Goal: Task Accomplishment & Management: Complete application form

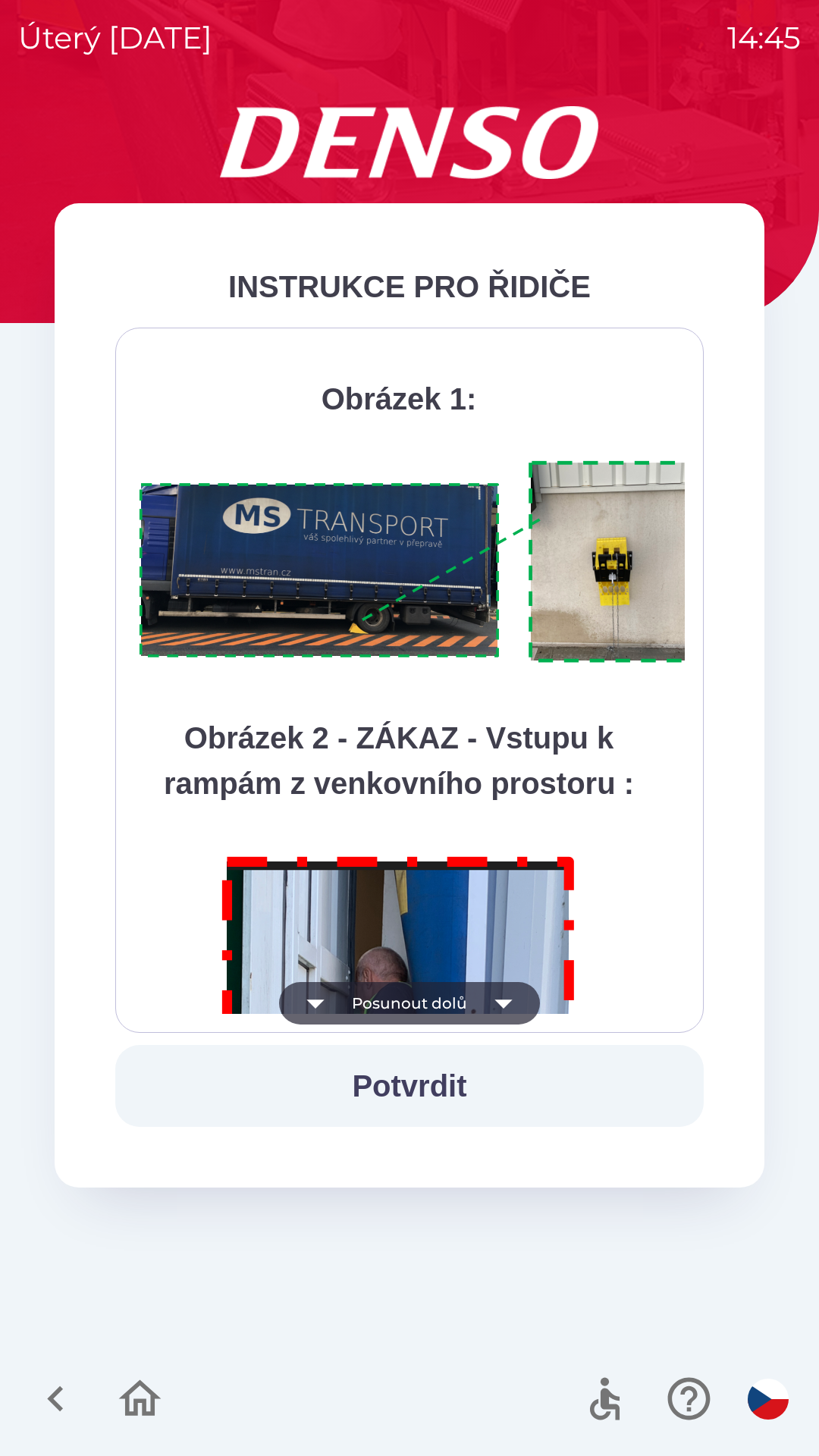
scroll to position [8522, 0]
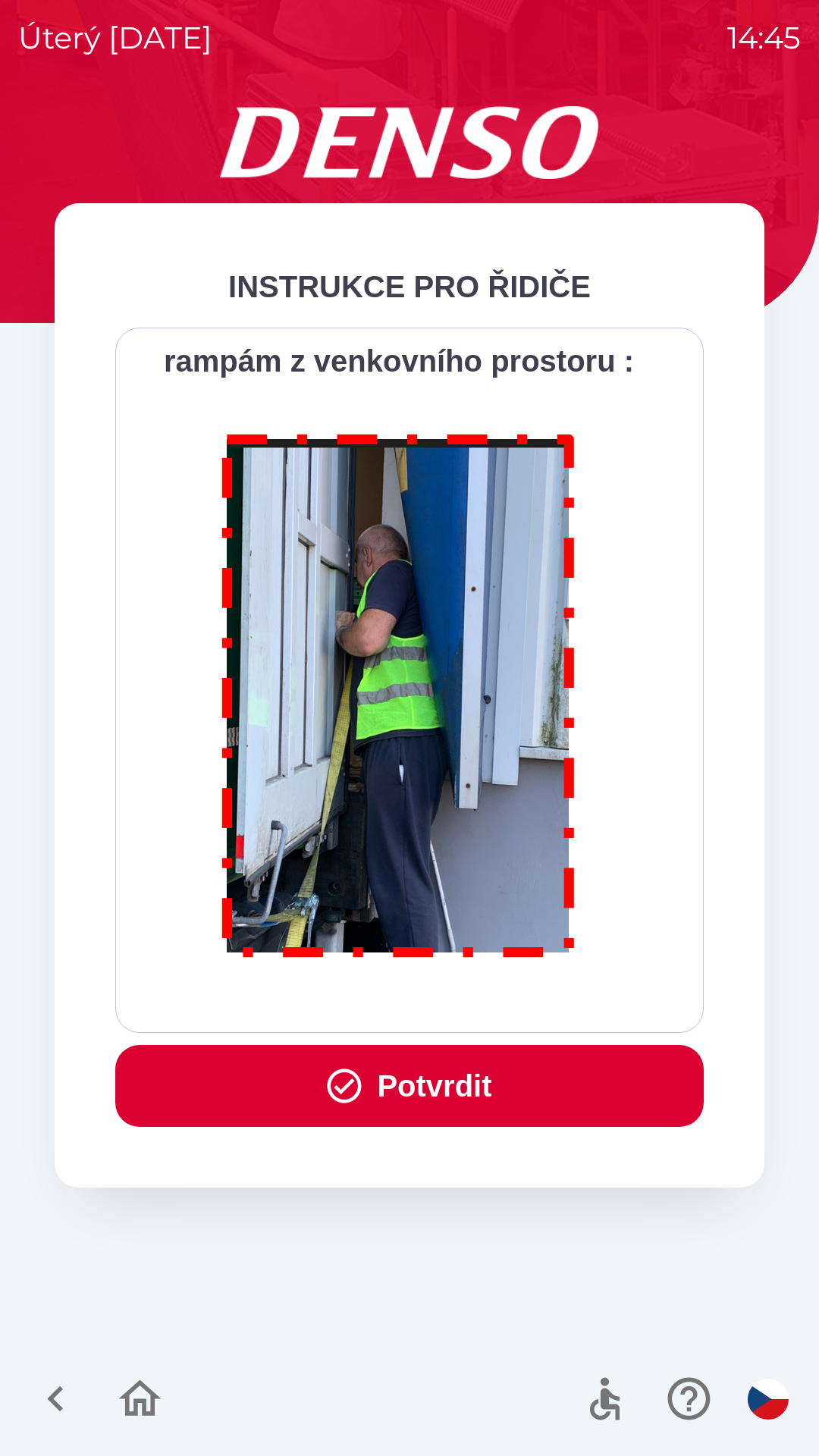
click at [450, 1072] on button "Potvrdit" at bounding box center [409, 1086] width 588 height 82
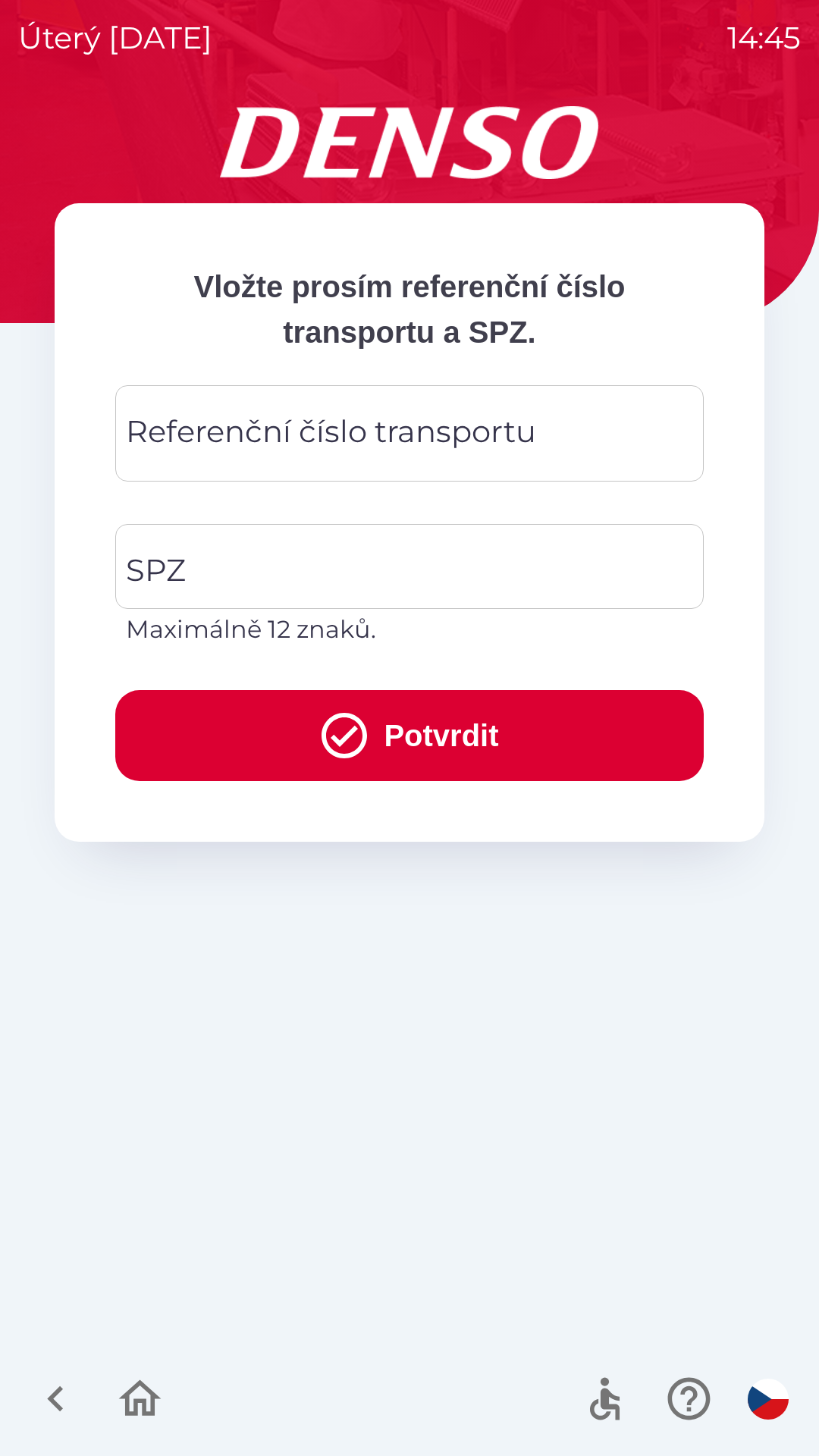
click at [240, 429] on div "Referenční číslo transportu Referenční číslo transportu" at bounding box center [409, 433] width 588 height 97
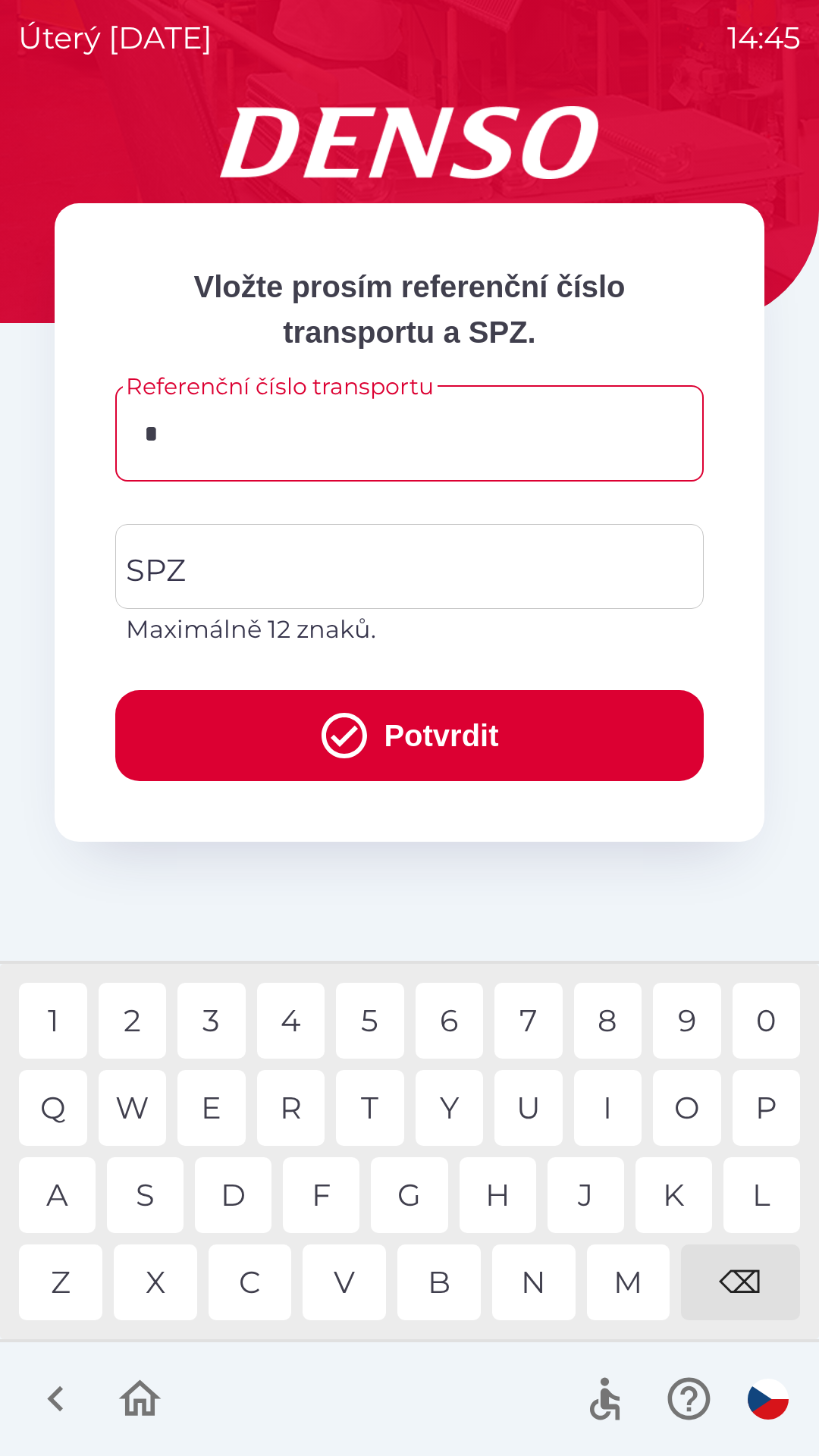
click at [215, 1018] on div "3" at bounding box center [212, 1021] width 69 height 76
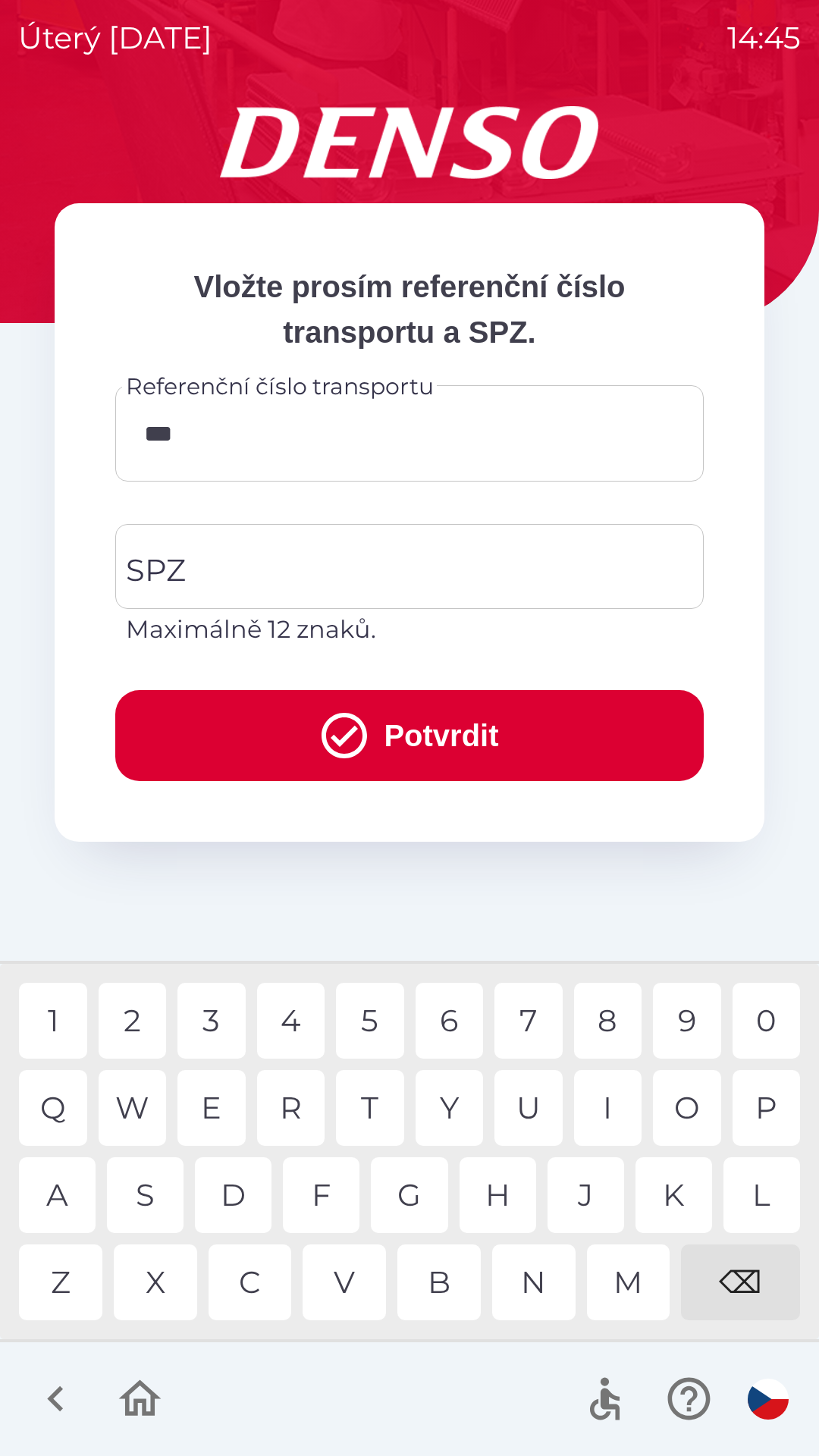
click at [528, 1019] on div "7" at bounding box center [528, 1021] width 69 height 76
click at [454, 1020] on div "6" at bounding box center [450, 1021] width 69 height 76
click at [683, 1011] on div "9" at bounding box center [687, 1021] width 69 height 76
type input "******"
click at [690, 1010] on div "9" at bounding box center [687, 1021] width 69 height 76
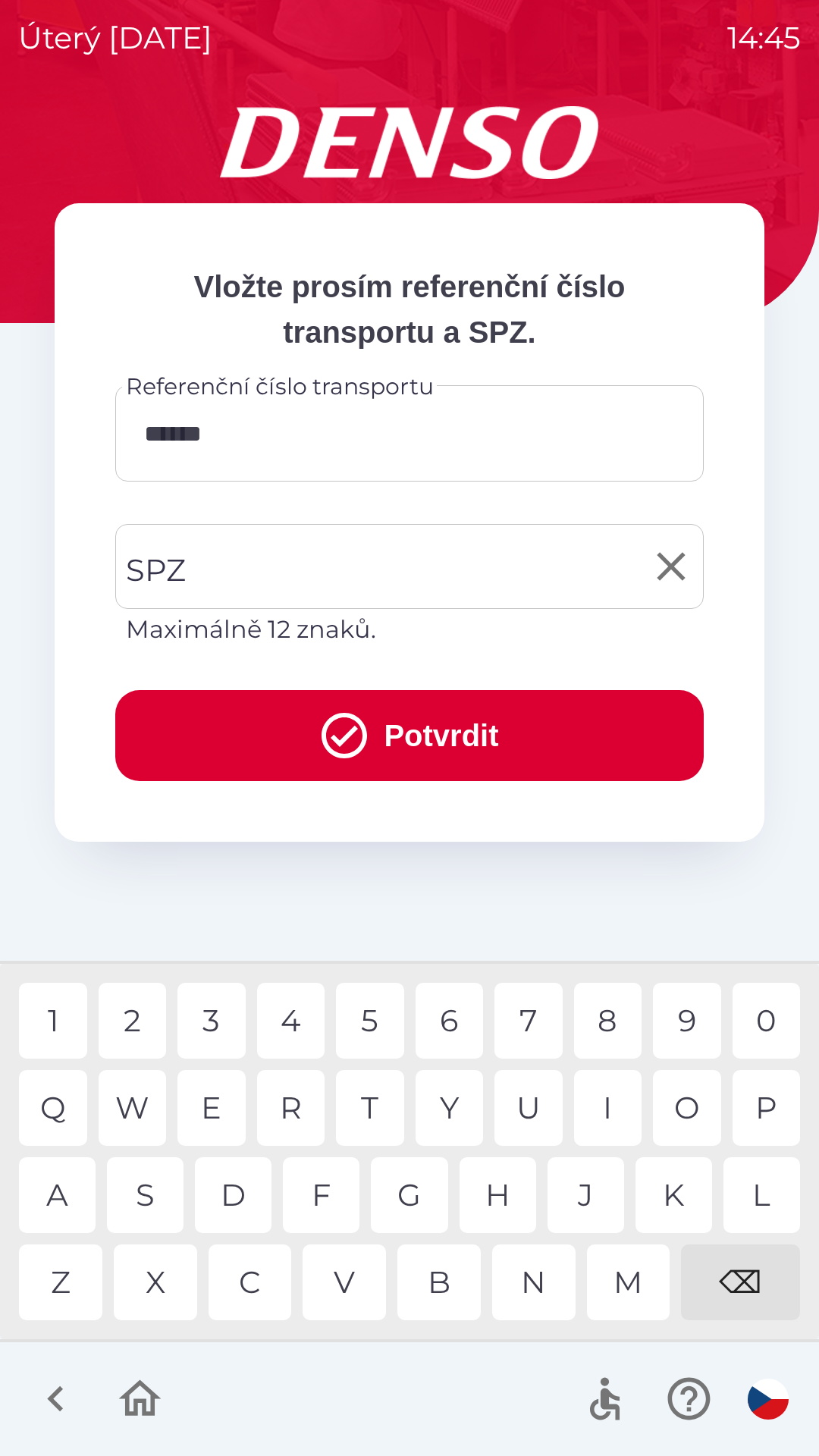
click at [243, 578] on input "SPZ" at bounding box center [398, 566] width 552 height 71
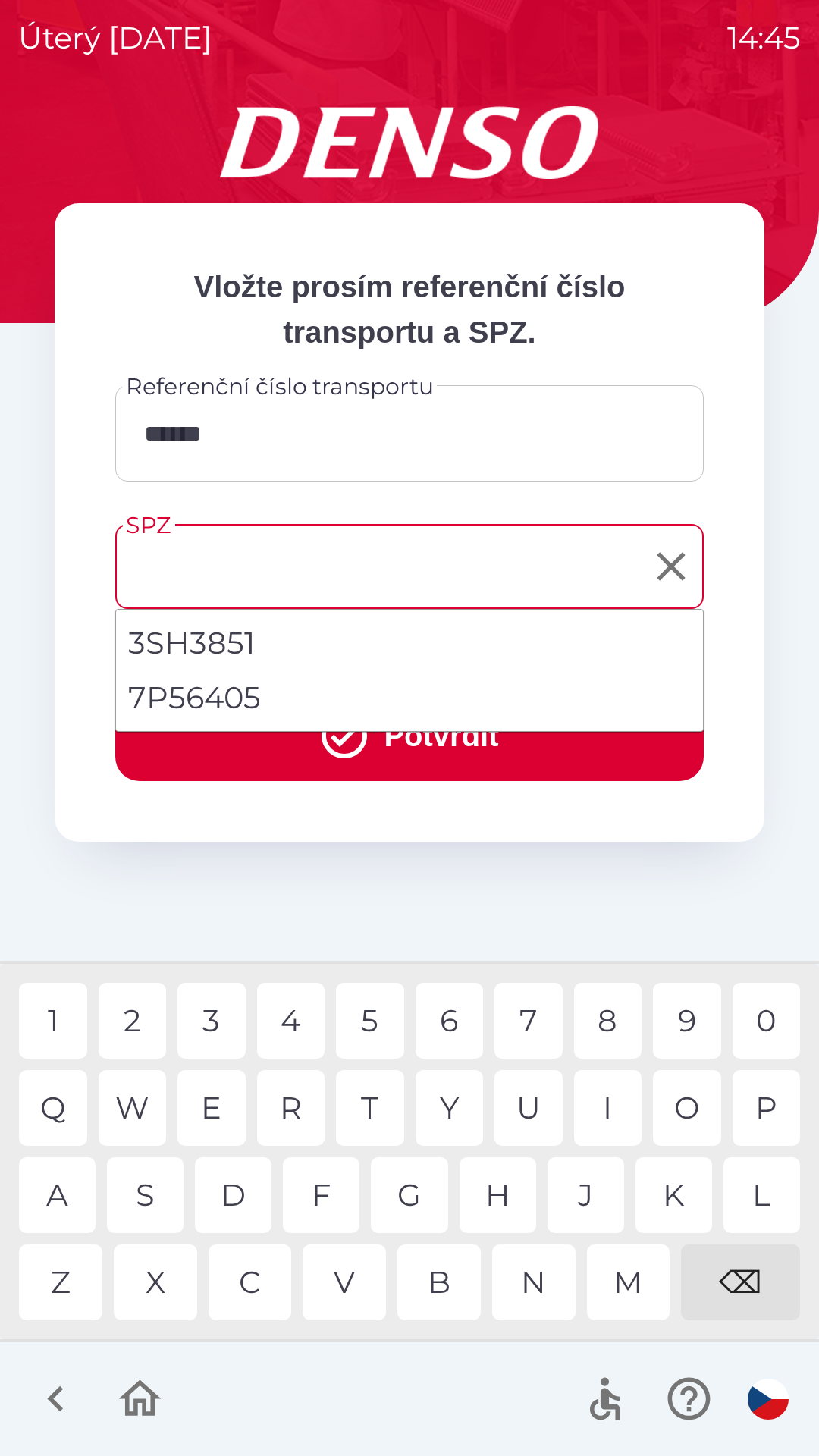
click at [183, 692] on li "7P56405" at bounding box center [409, 697] width 587 height 55
type input "*******"
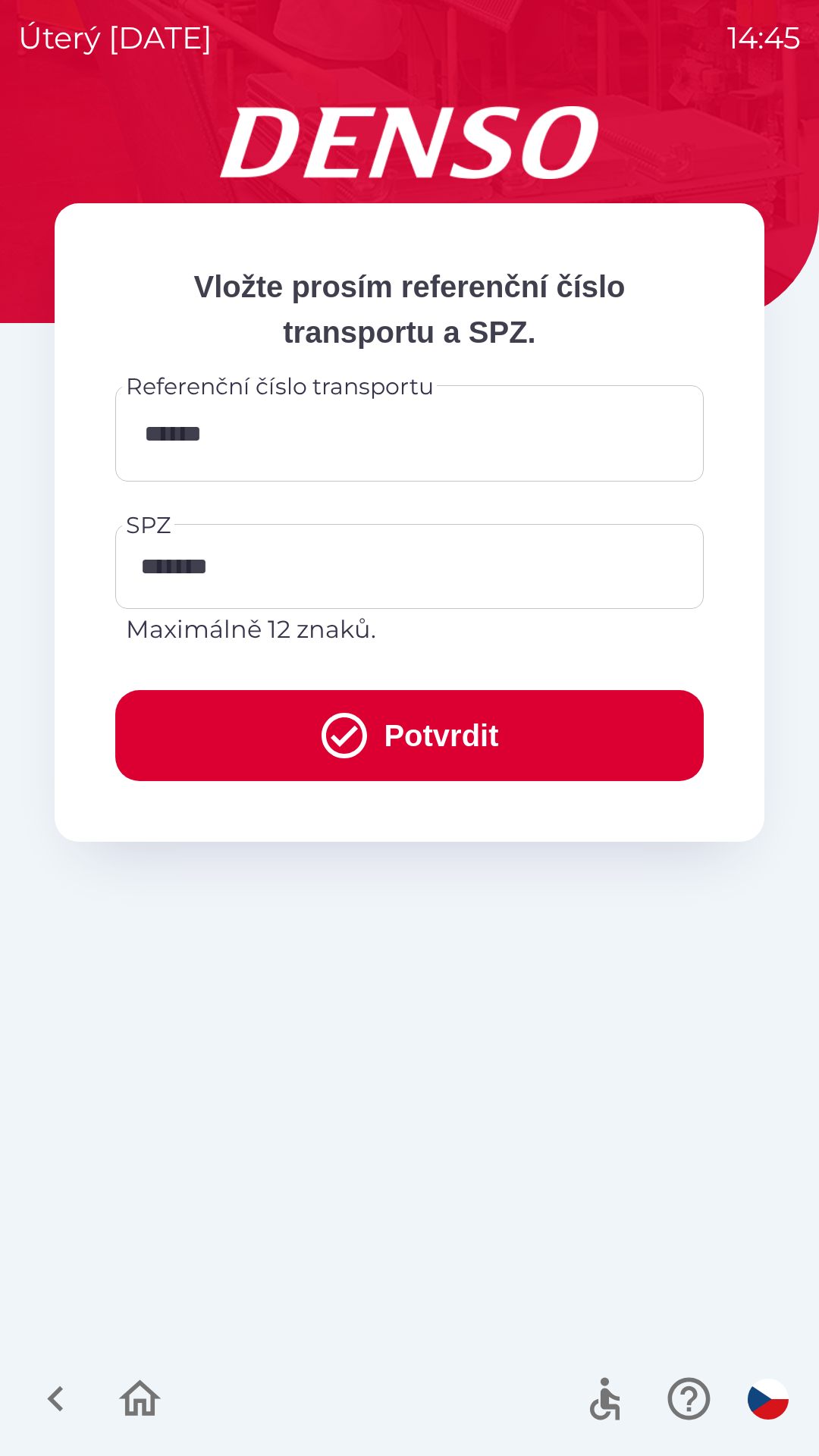
click at [410, 730] on button "Potvrdit" at bounding box center [409, 735] width 588 height 91
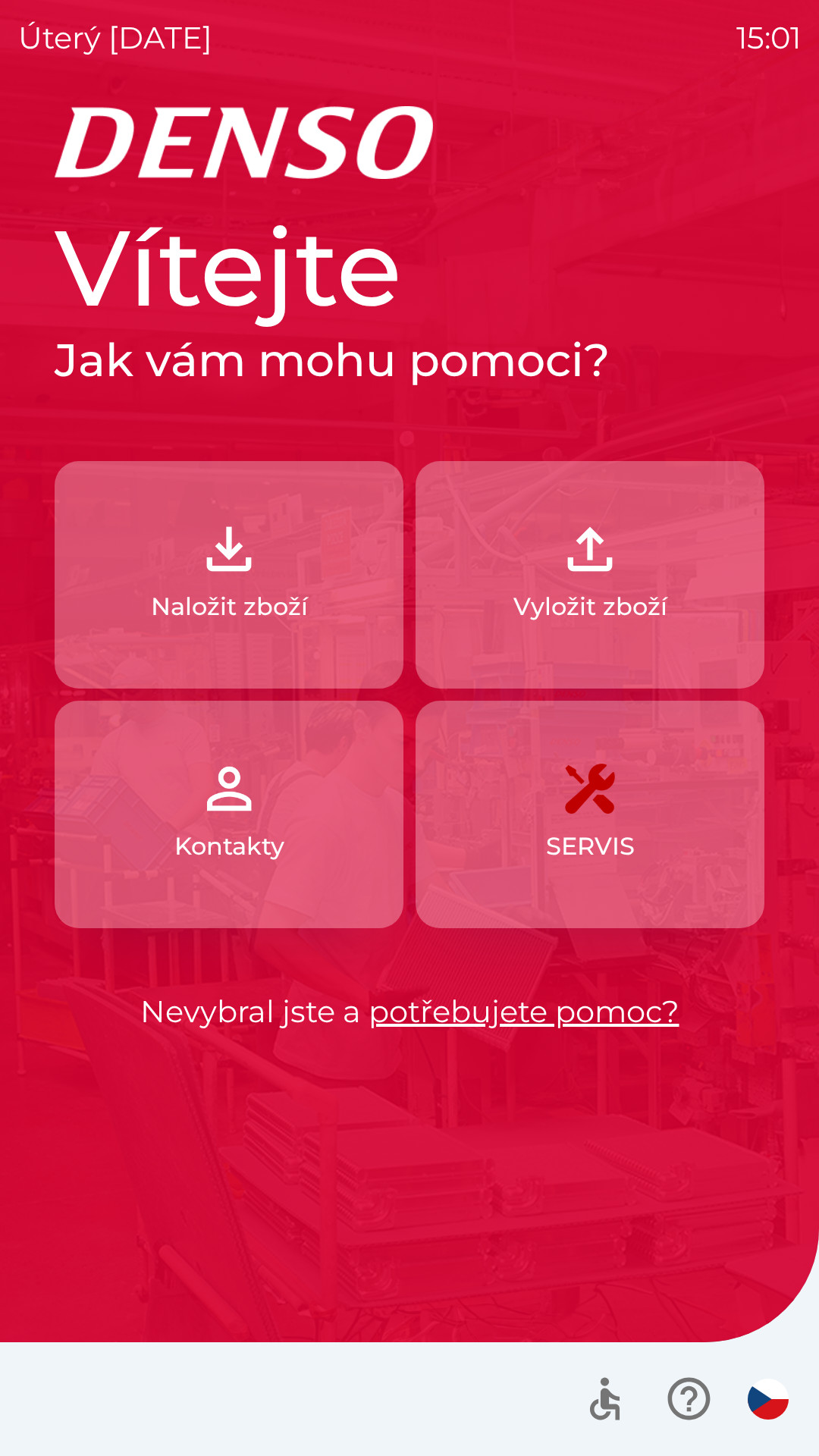
click at [245, 594] on p "Naložit zboží" at bounding box center [230, 607] width 157 height 36
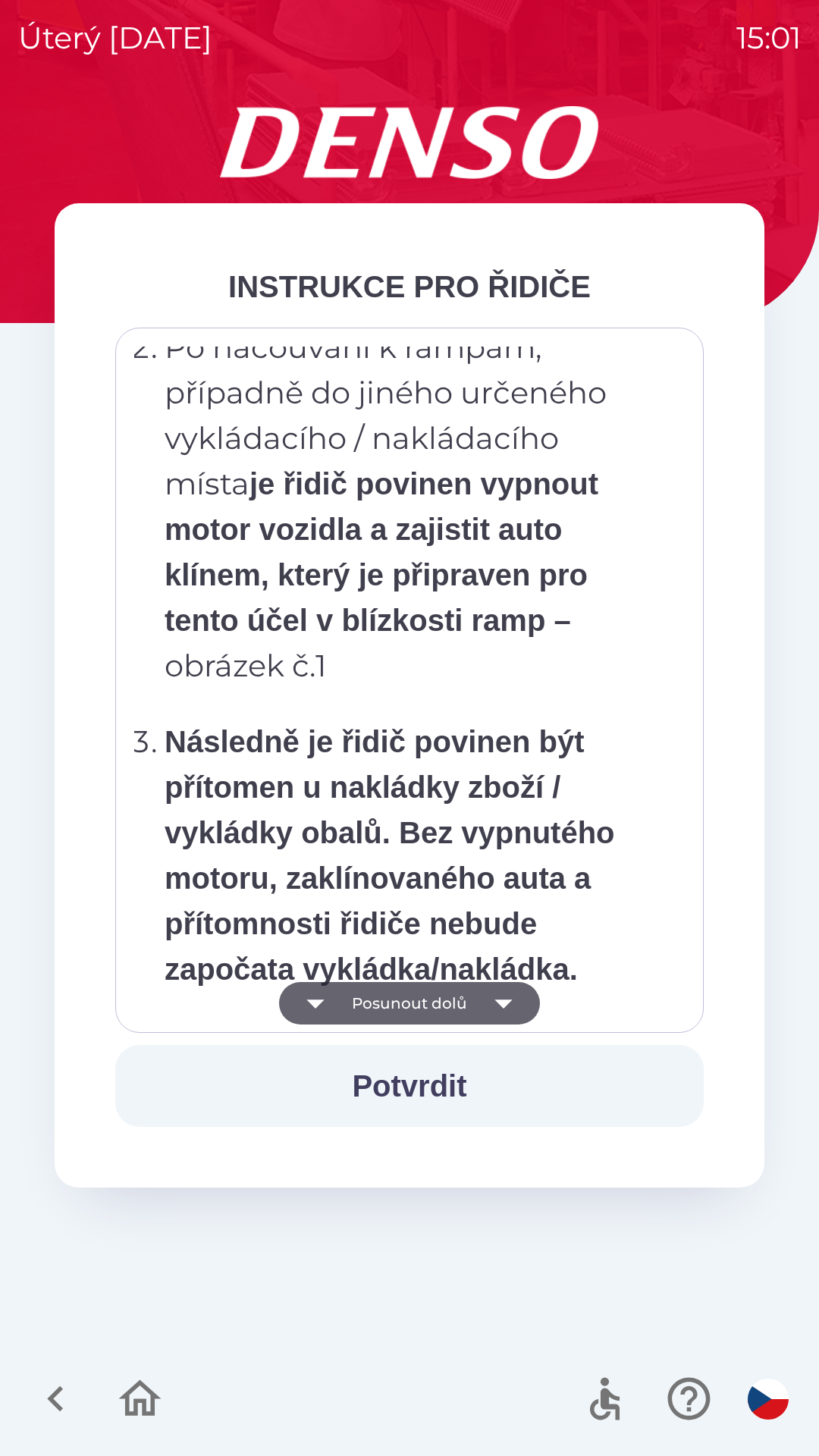
click at [393, 849] on strong "Následně je řidič povinen být přítomen u nakládky zboží / vykládky obalů. Bez v…" at bounding box center [389, 855] width 450 height 261
click at [391, 688] on p "Po nacouvání k rampám, případně do jiného určeného vykládacího / nakládacího mí…" at bounding box center [414, 507] width 499 height 364
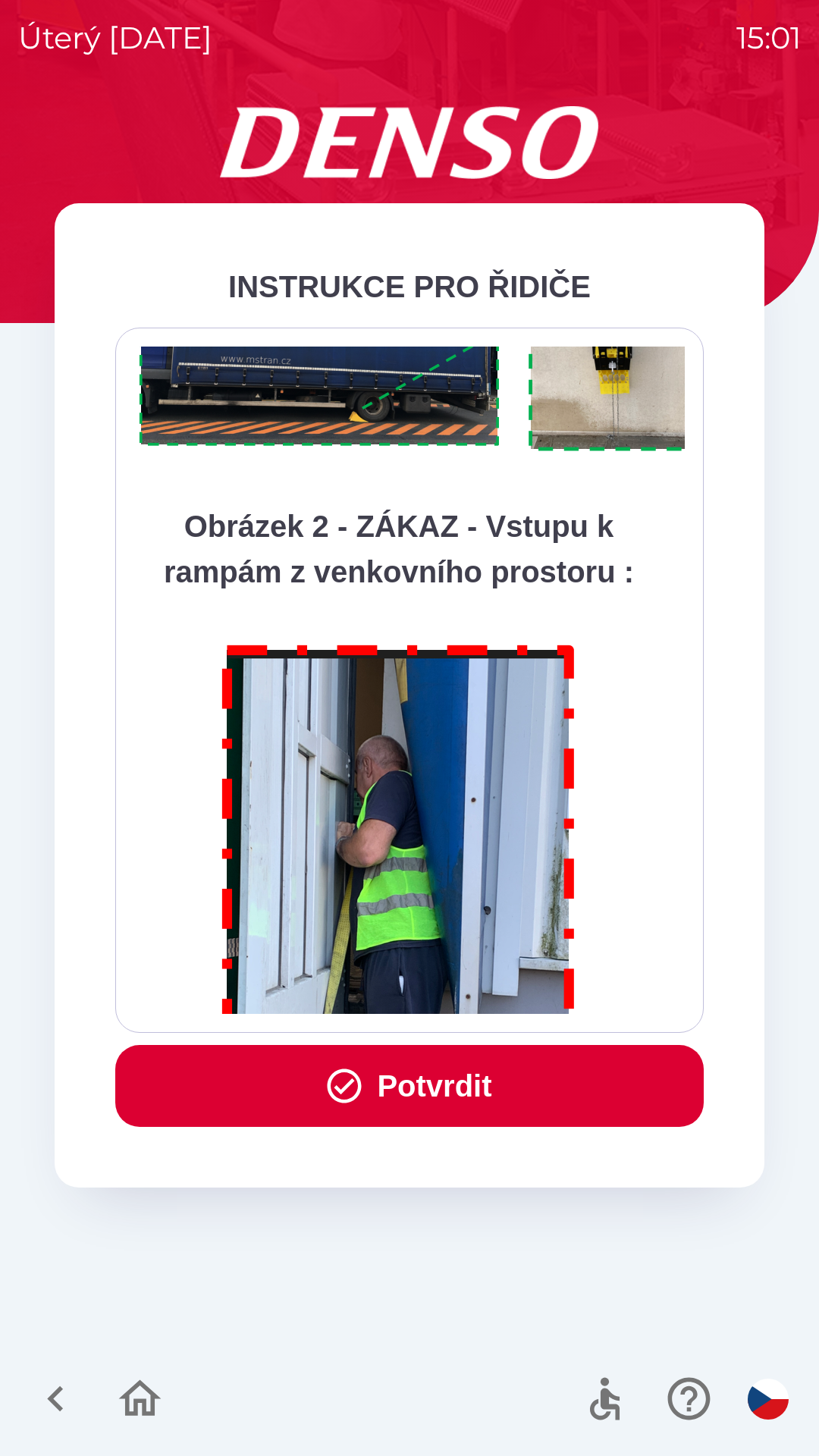
scroll to position [8522, 0]
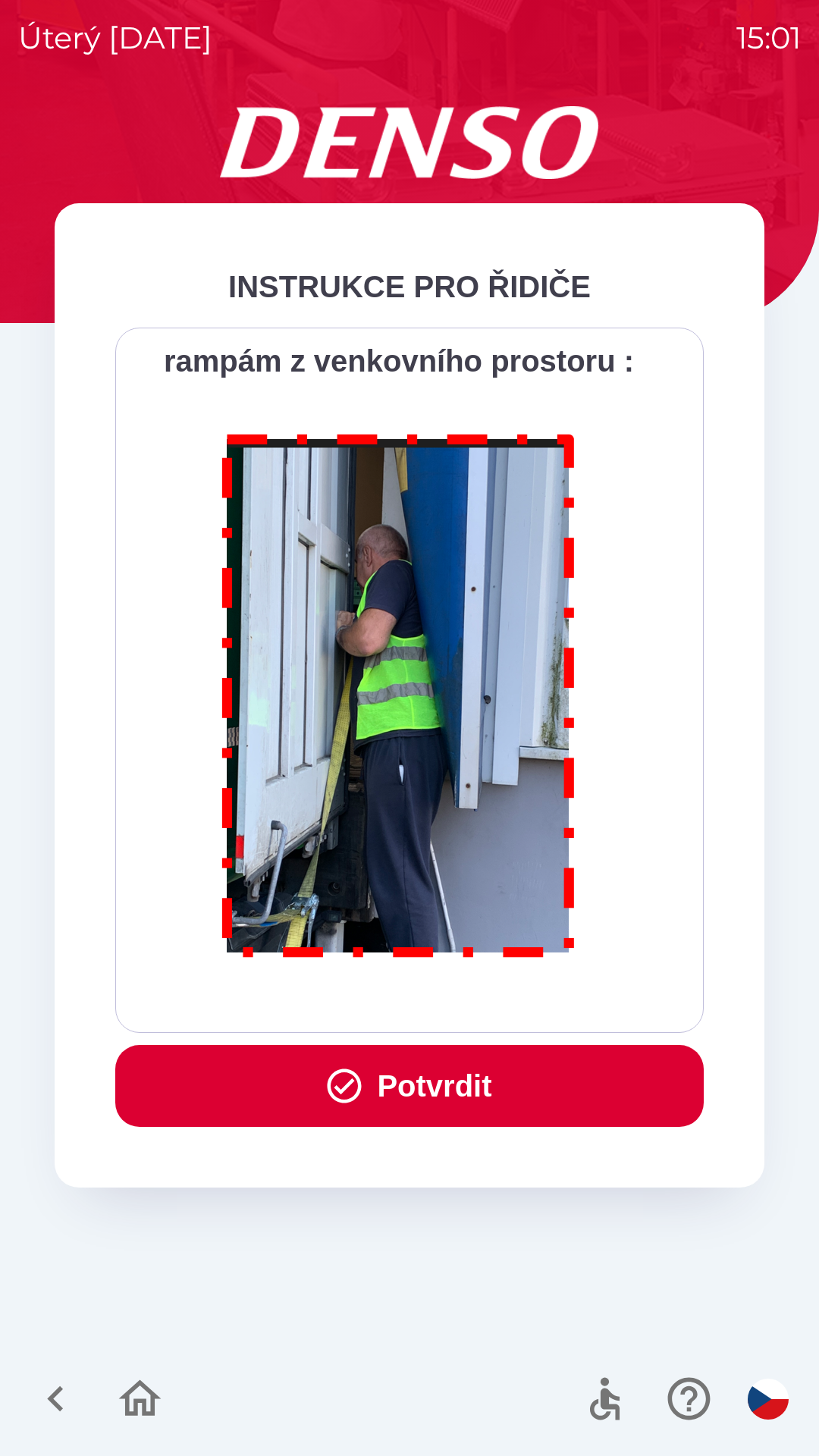
click at [472, 1117] on button "Potvrdit" at bounding box center [409, 1086] width 588 height 82
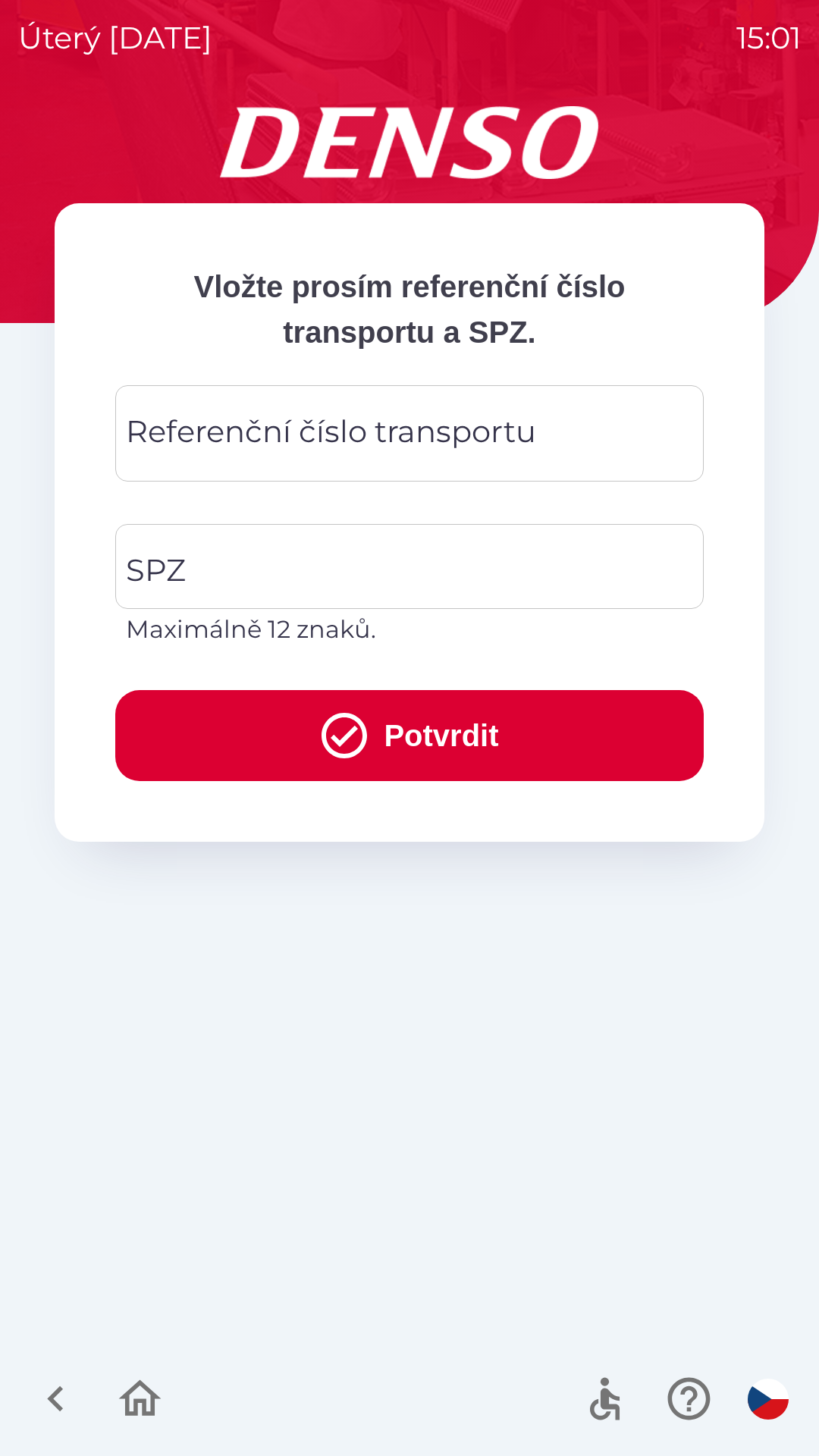
click at [417, 420] on div "Referenční číslo transportu Referenční číslo transportu" at bounding box center [409, 433] width 588 height 97
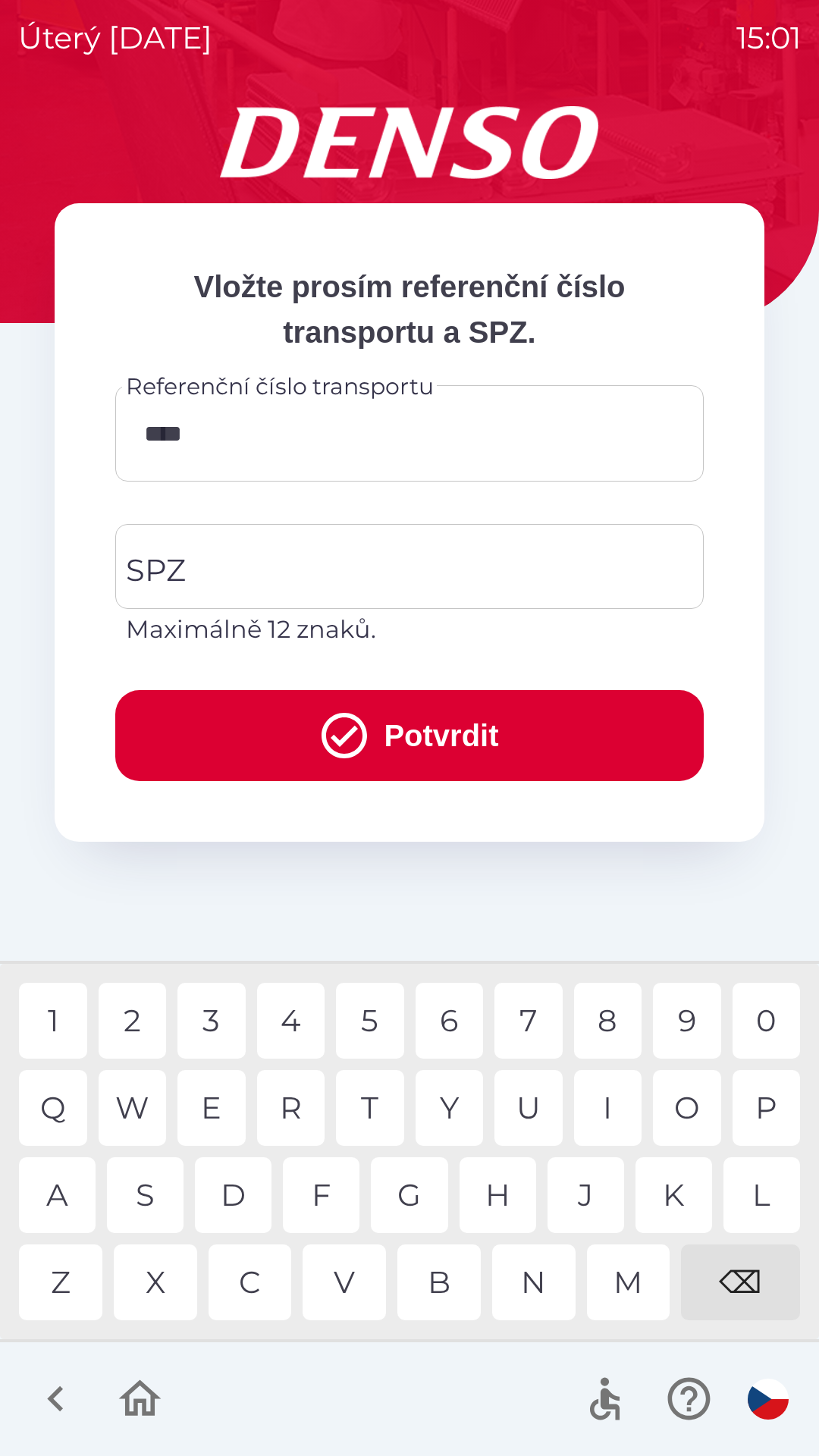
click at [614, 1025] on div "8" at bounding box center [608, 1021] width 69 height 76
type input "******"
click at [277, 549] on input "SPZ" at bounding box center [398, 566] width 552 height 71
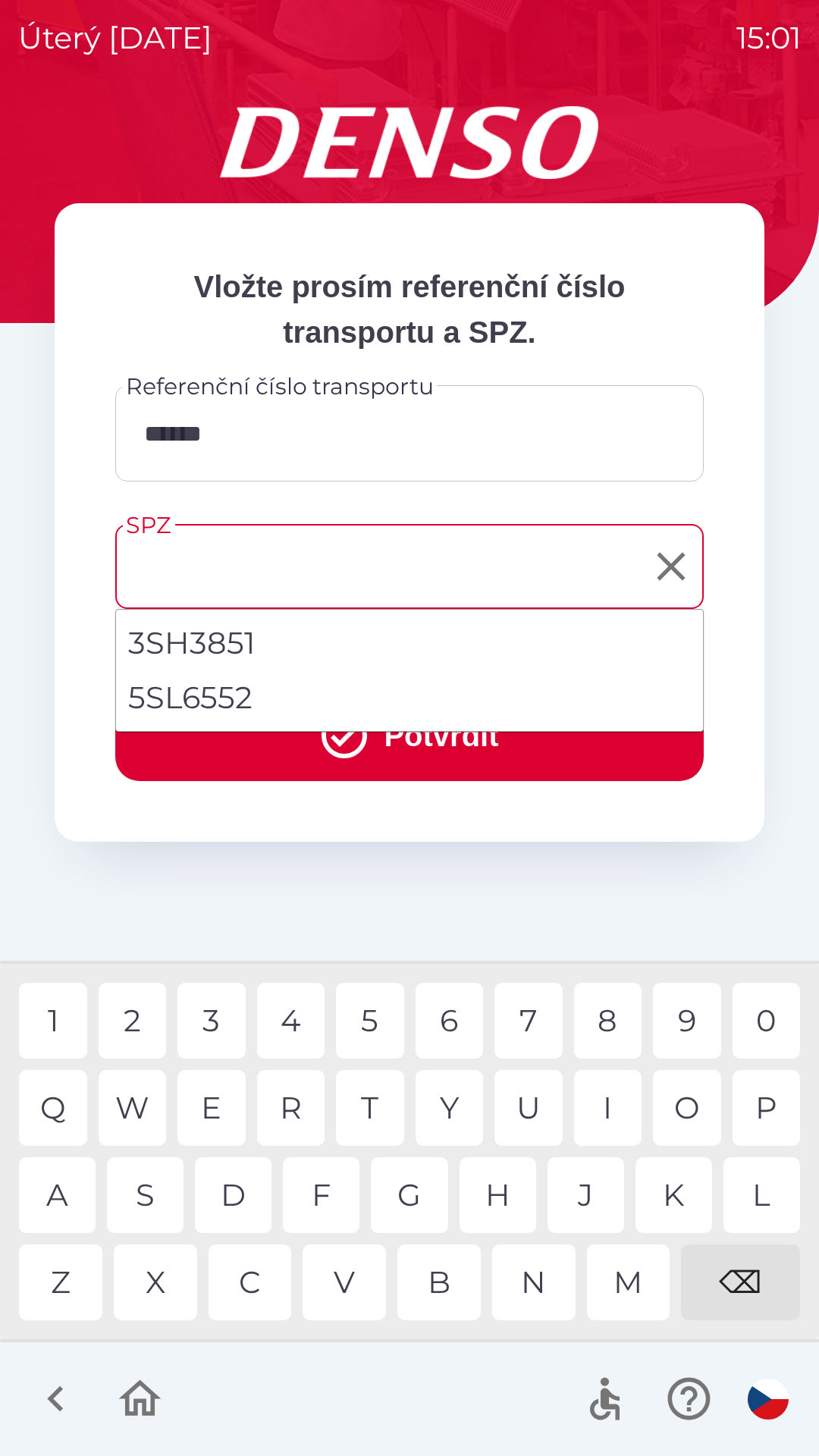
click at [292, 702] on li "5SL6552" at bounding box center [409, 697] width 587 height 55
type input "*******"
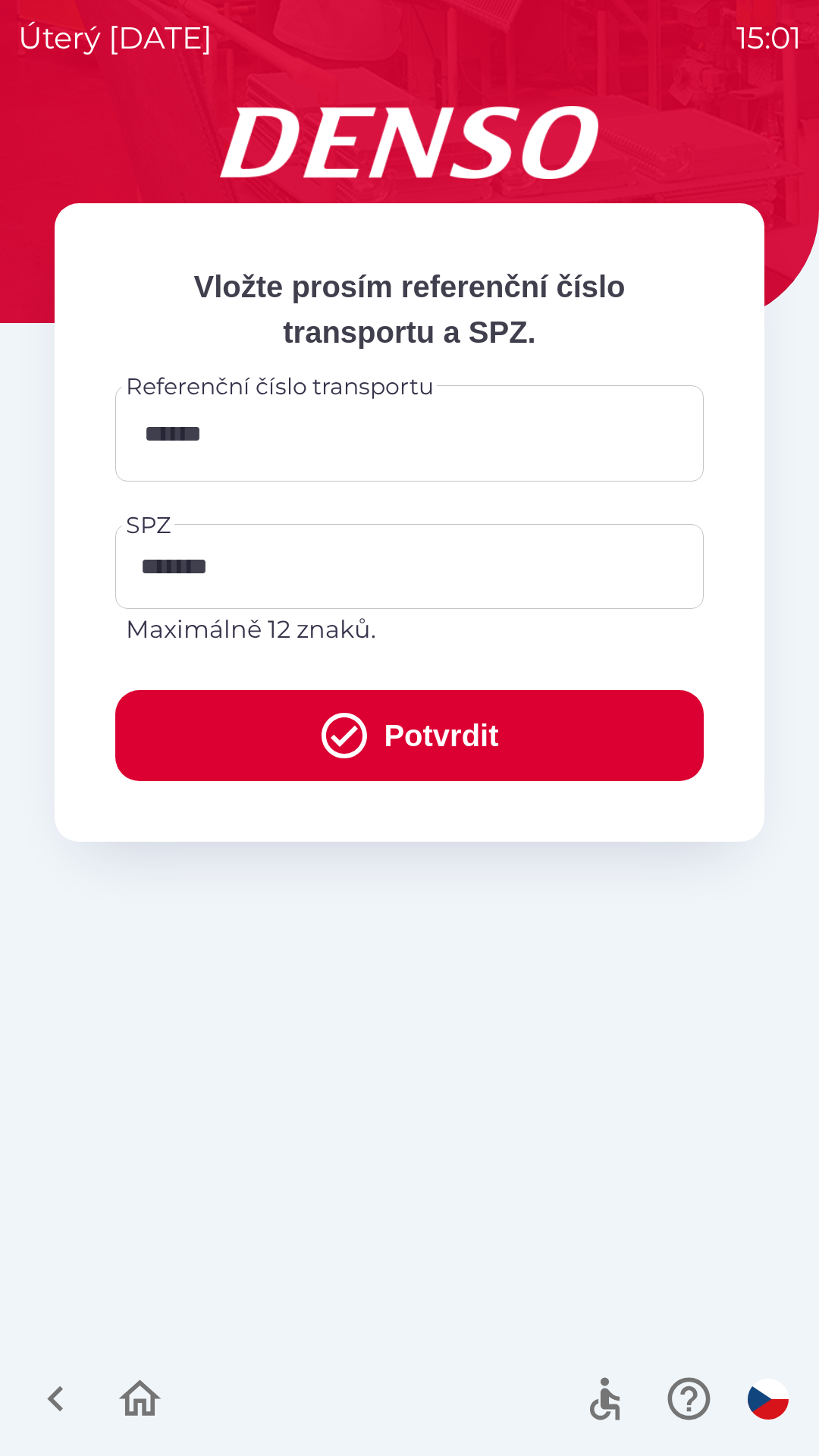
click at [296, 730] on button "Potvrdit" at bounding box center [409, 735] width 588 height 91
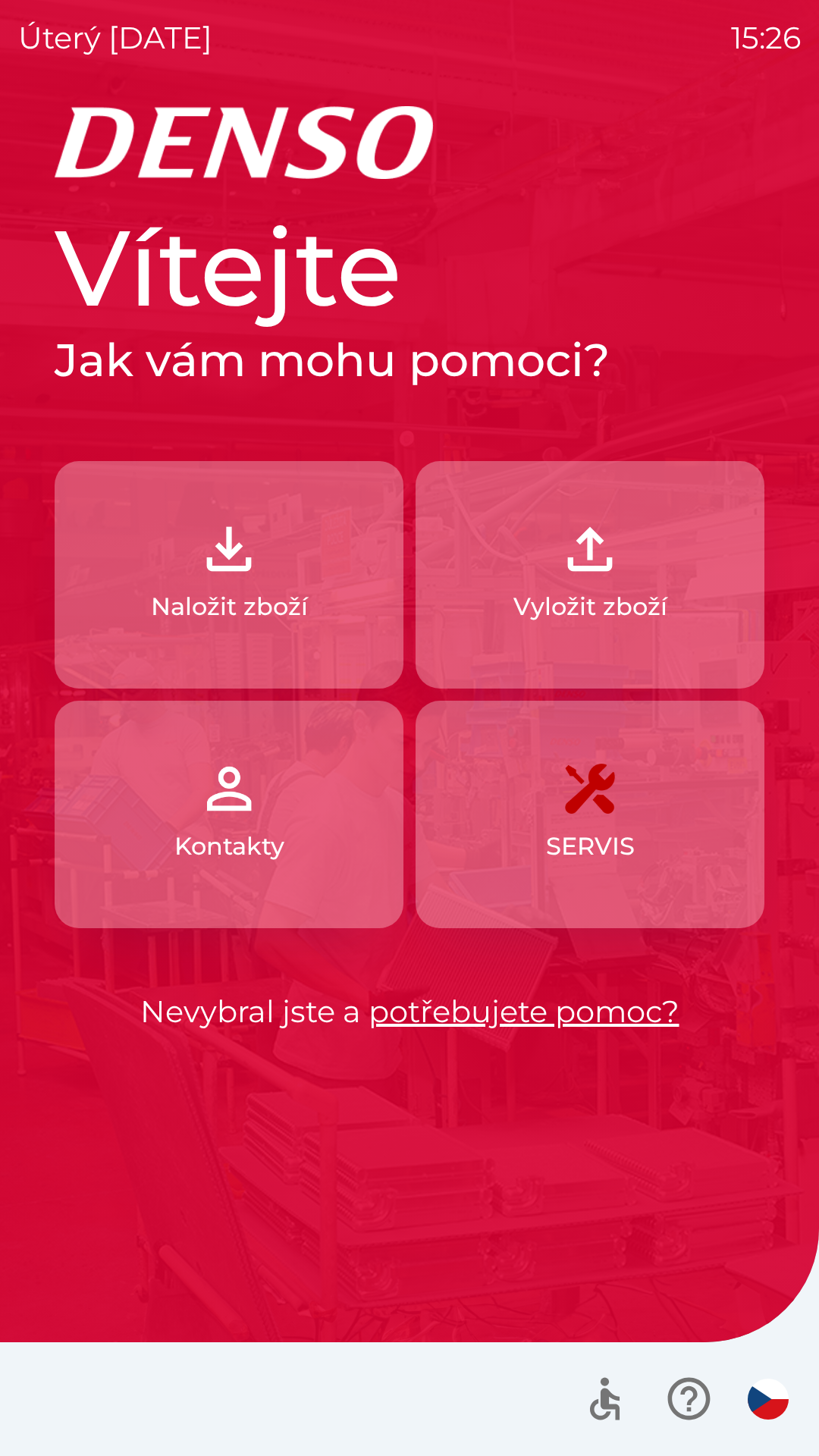
click at [151, 580] on button "Naložit zboží" at bounding box center [229, 574] width 349 height 227
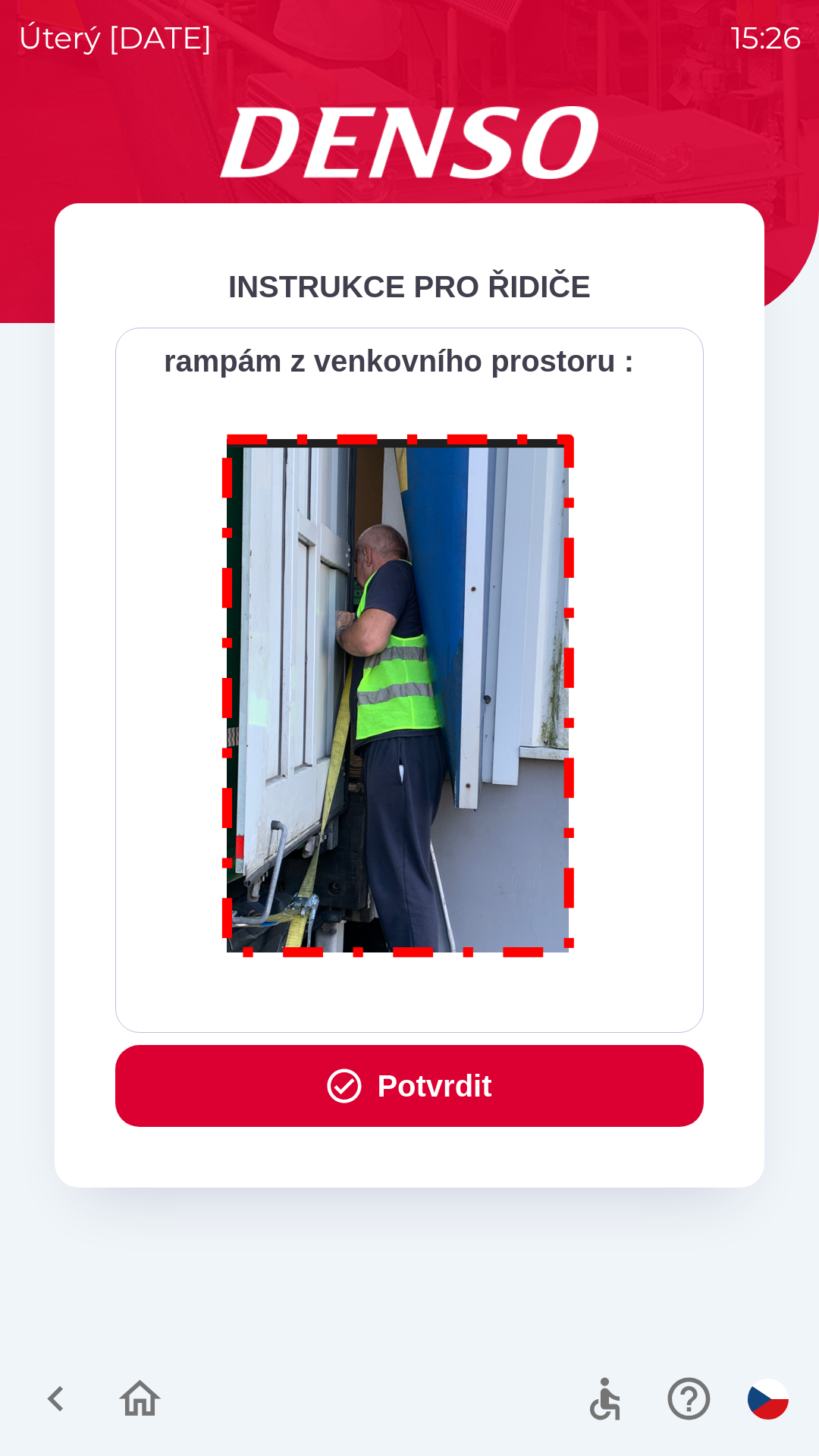
scroll to position [8522, 0]
click at [392, 1088] on button "Potvrdit" at bounding box center [409, 1086] width 588 height 82
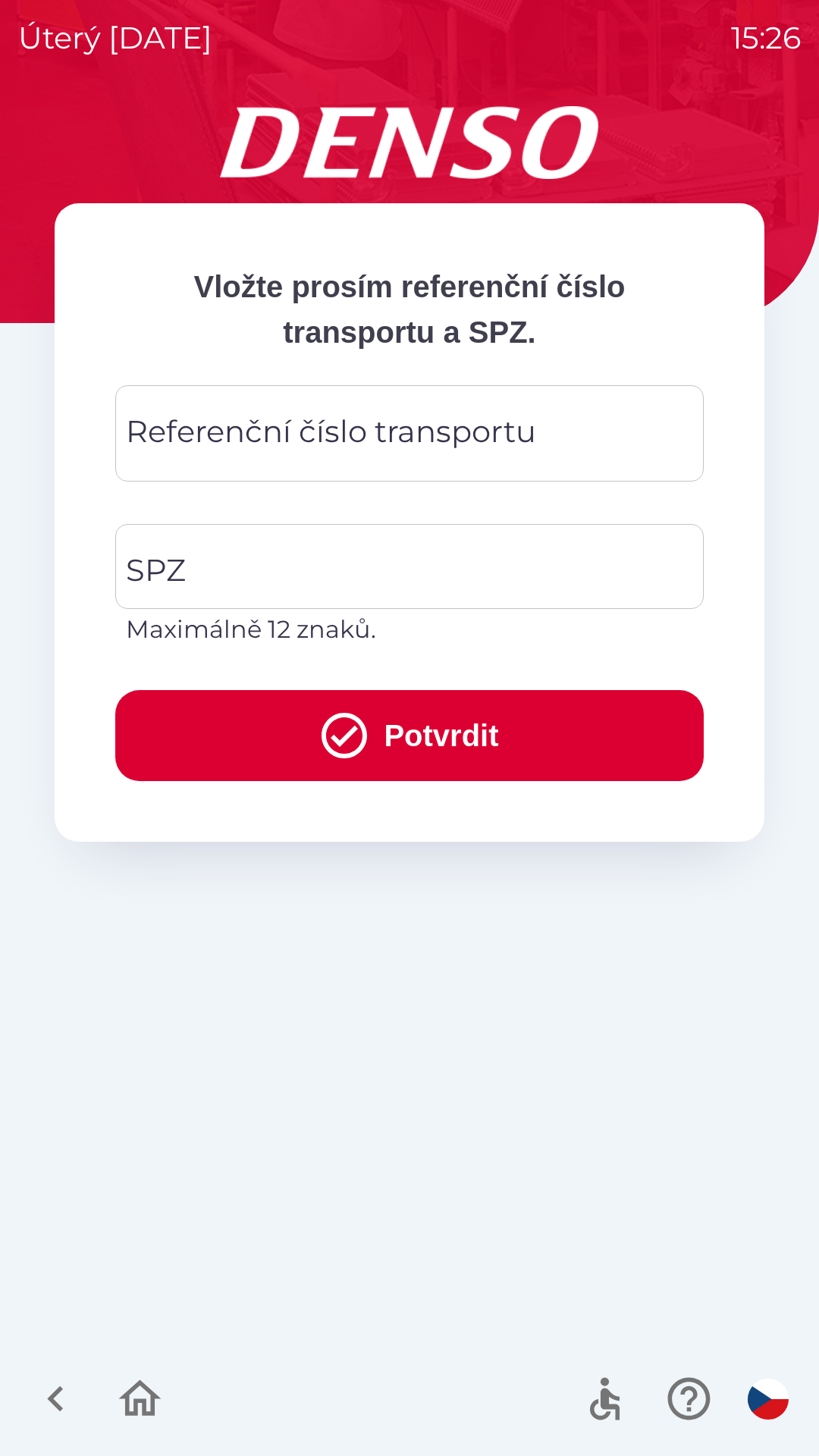
click at [181, 435] on div "Referenční číslo transportu Referenční číslo transportu" at bounding box center [409, 433] width 588 height 97
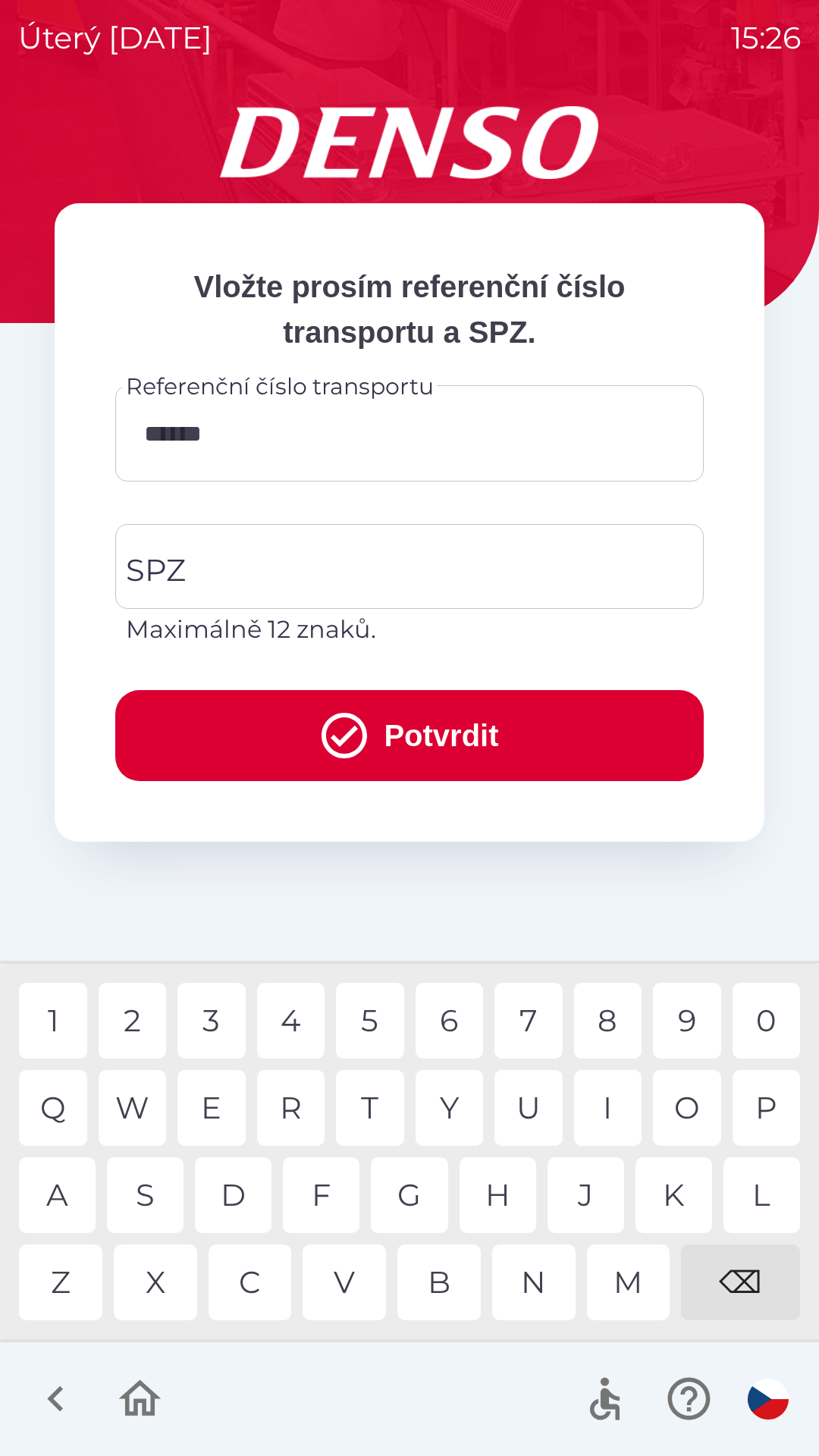
click at [212, 1011] on div "3" at bounding box center [212, 1021] width 69 height 76
click at [144, 1111] on div "W" at bounding box center [132, 1108] width 69 height 76
click at [312, 1018] on div "4" at bounding box center [291, 1021] width 69 height 76
type input "*********"
click at [169, 573] on div "SPZ SPZ Maximálně 12 znaků." at bounding box center [409, 586] width 588 height 124
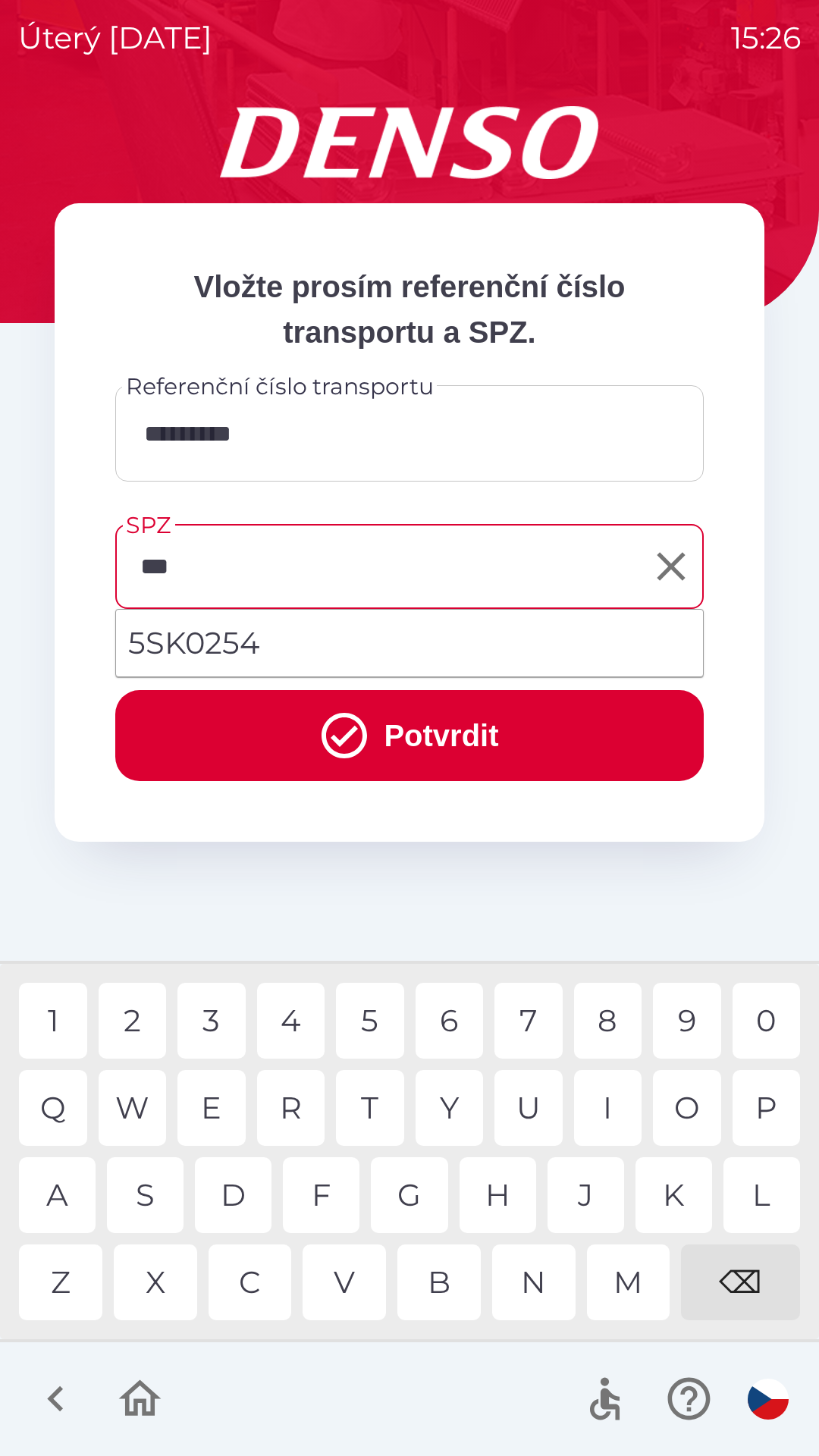
click at [211, 638] on li "5SK0254" at bounding box center [409, 643] width 587 height 55
type input "*******"
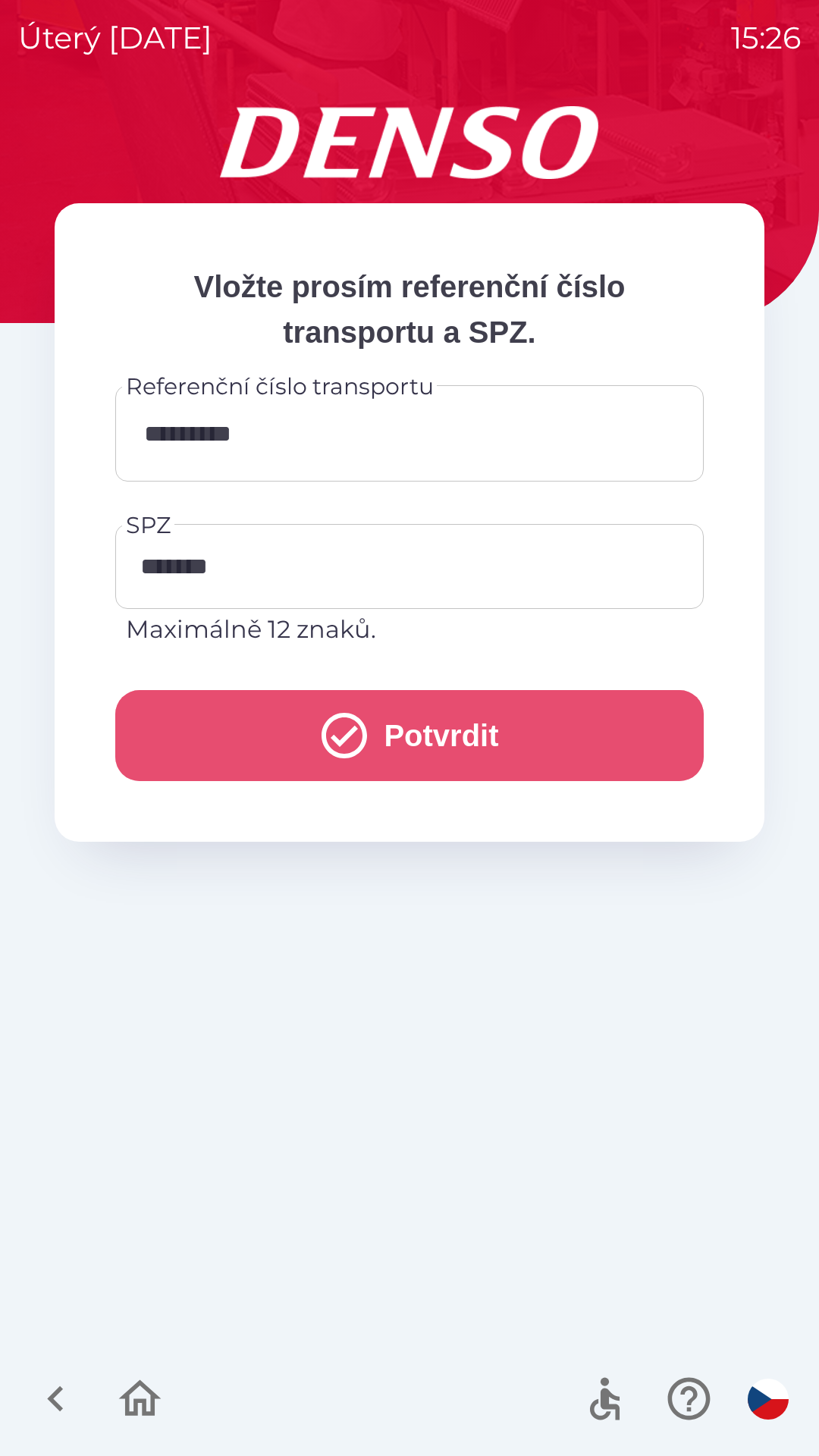
click at [269, 733] on button "Potvrdit" at bounding box center [409, 735] width 588 height 91
